Goal: Navigation & Orientation: Find specific page/section

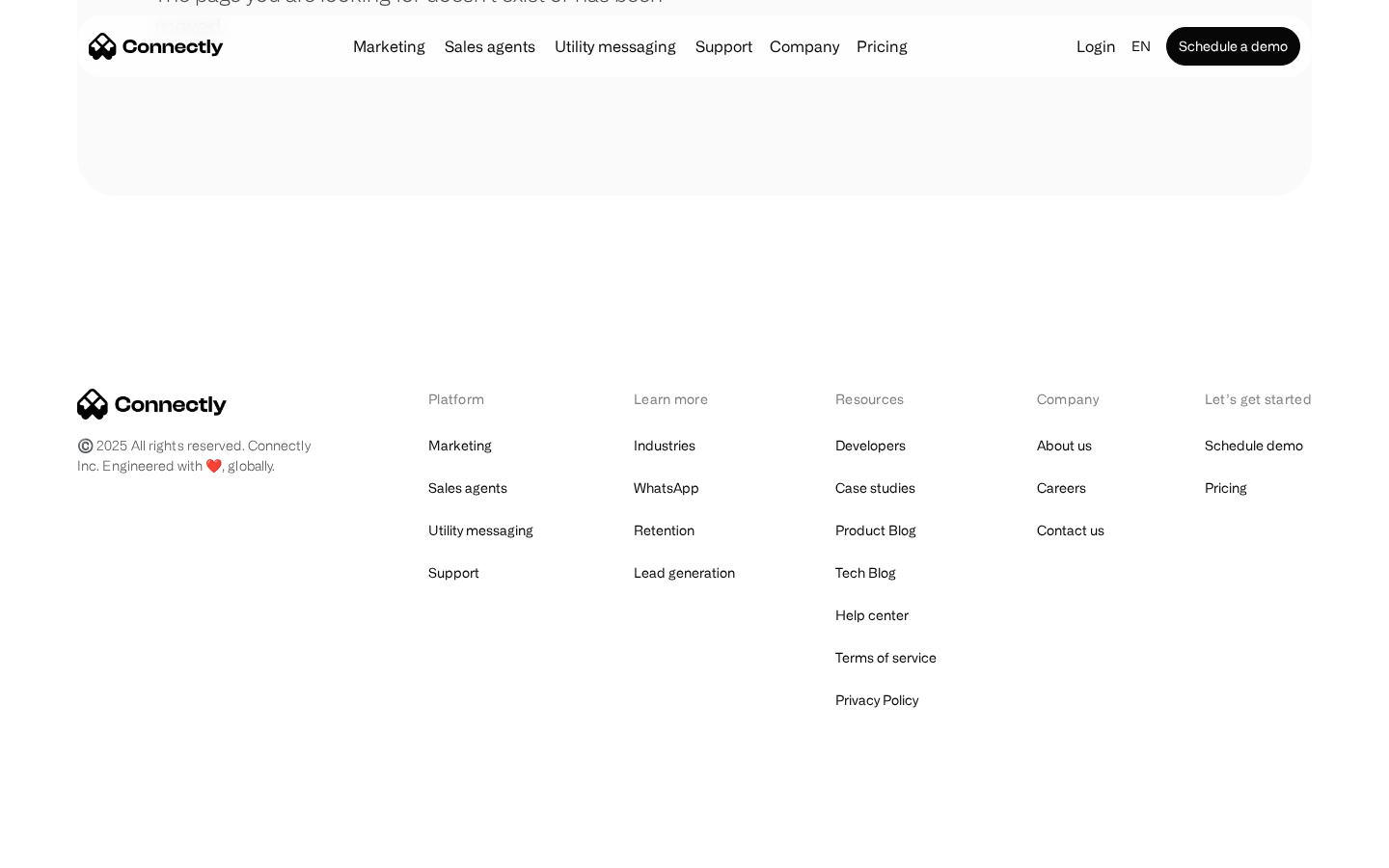
scroll to position [352, 0]
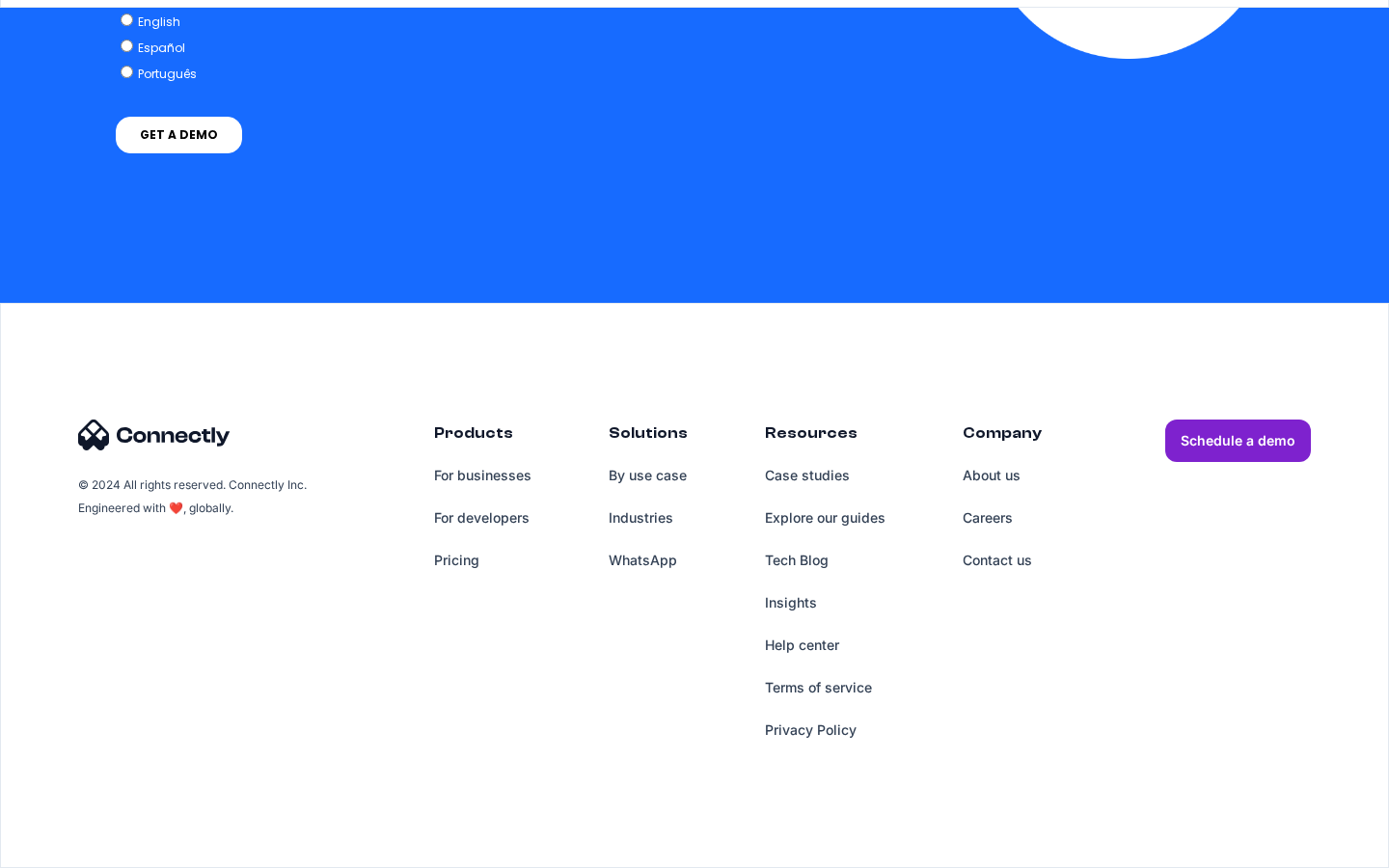
scroll to position [7951, 0]
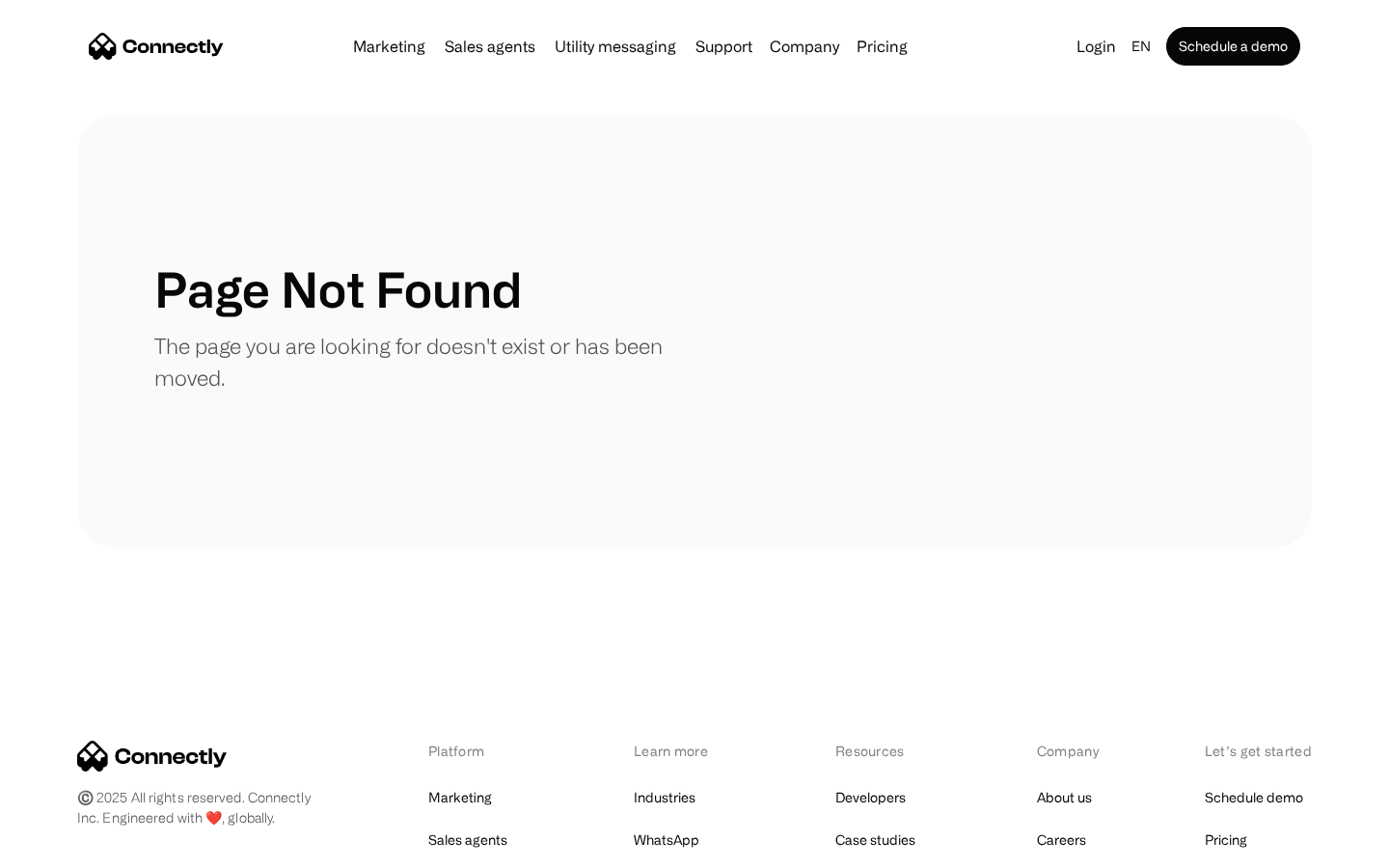
scroll to position [352, 0]
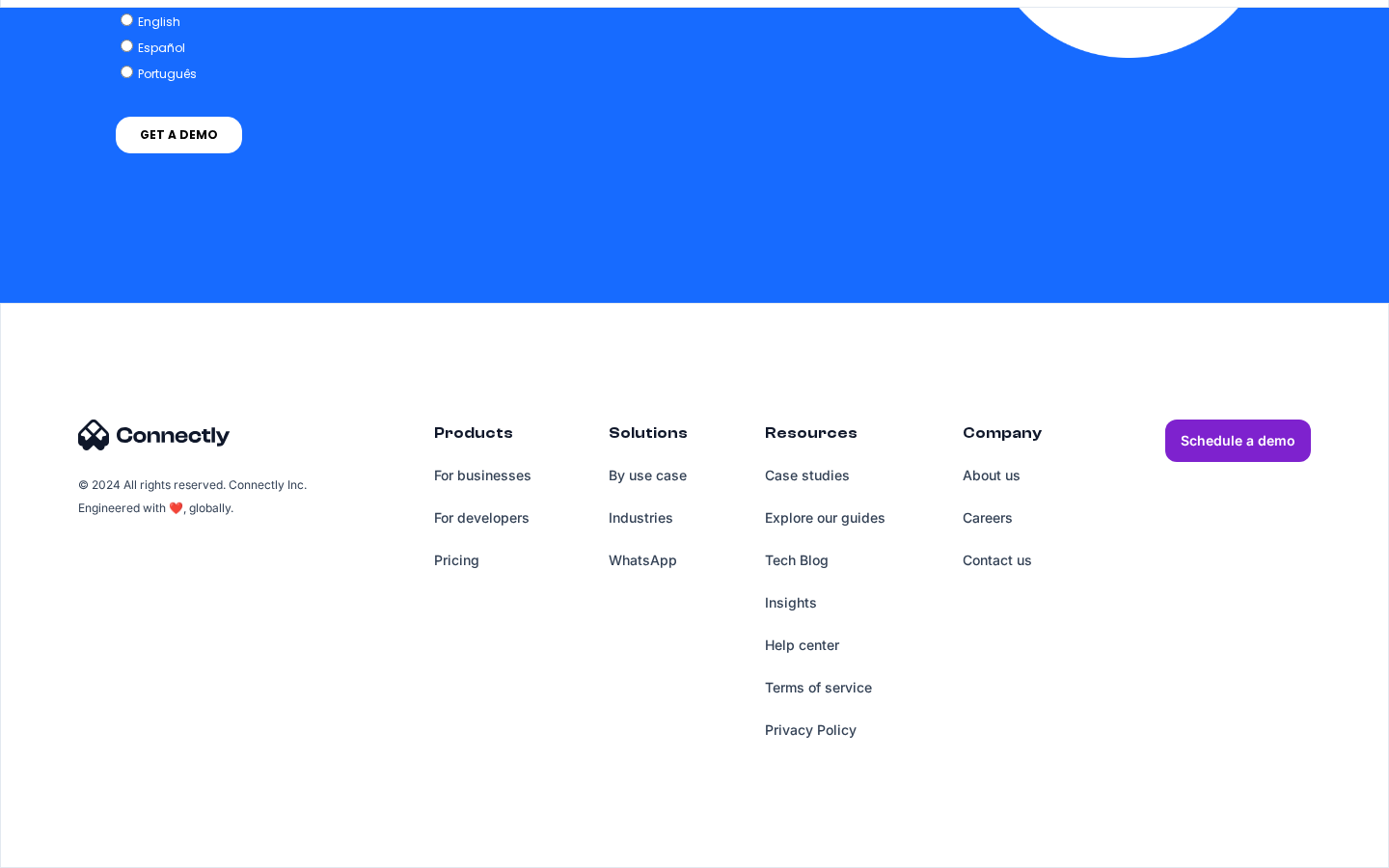
scroll to position [5625, 0]
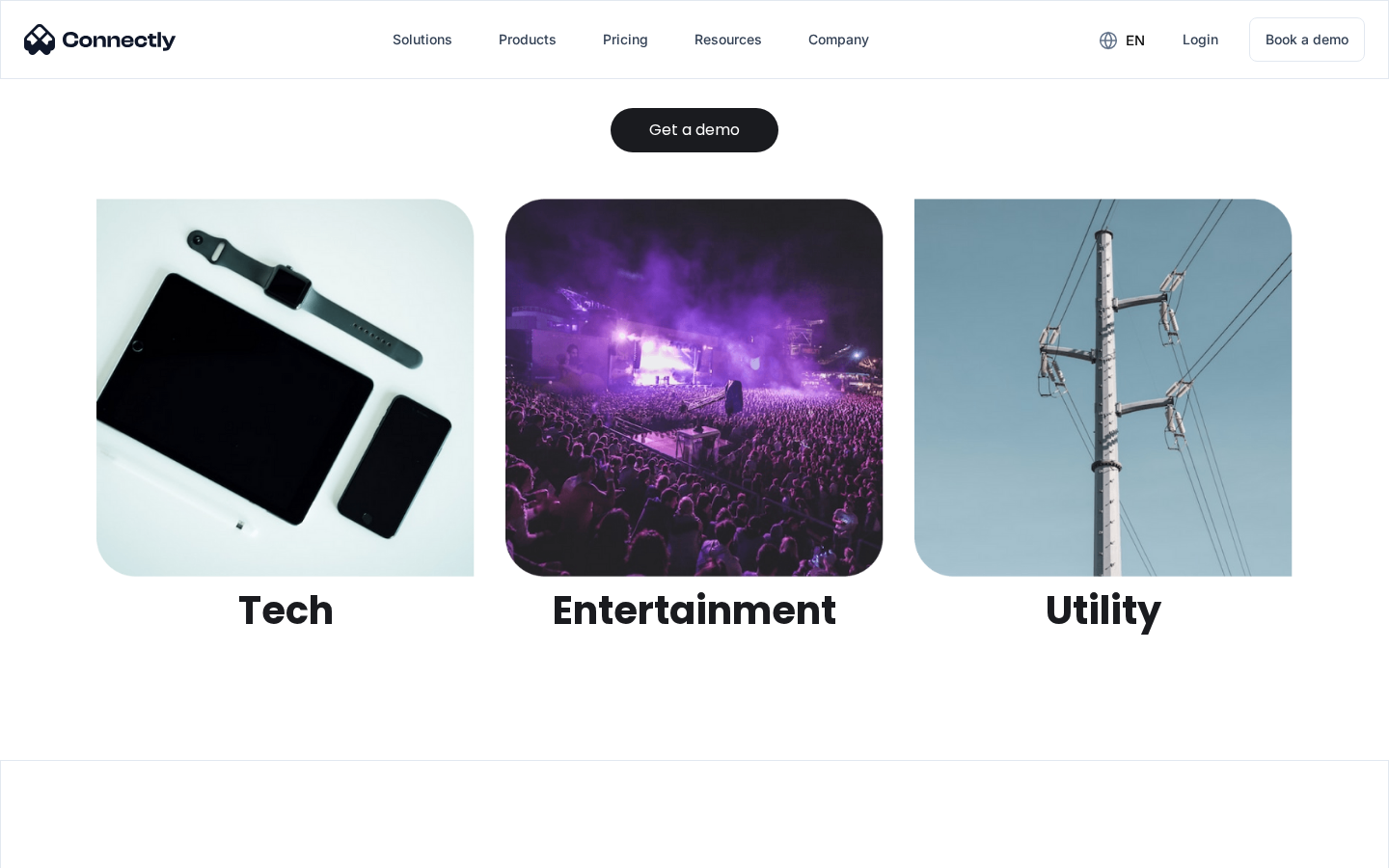
scroll to position [6086, 0]
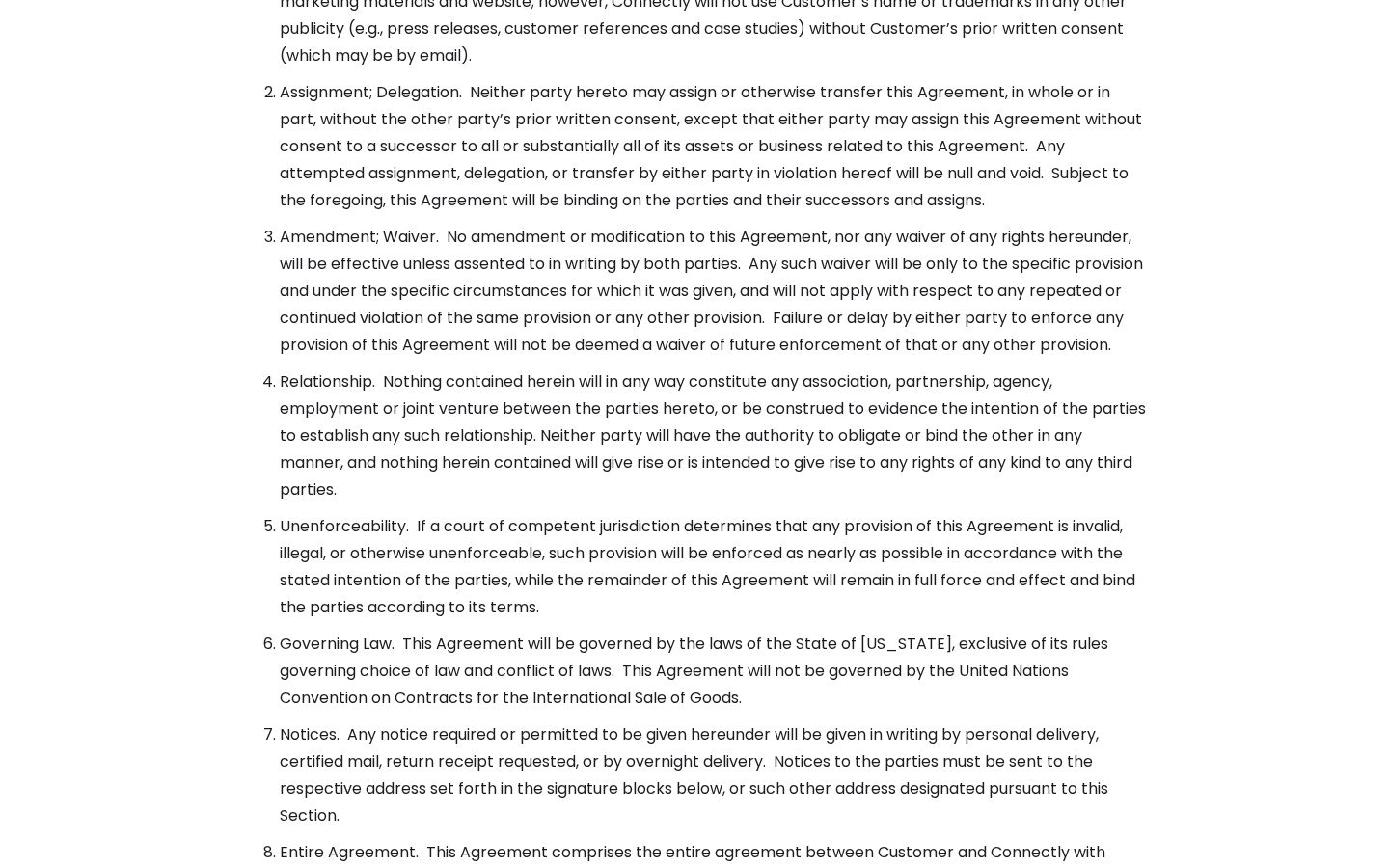
scroll to position [7012, 0]
